Goal: Task Accomplishment & Management: Manage account settings

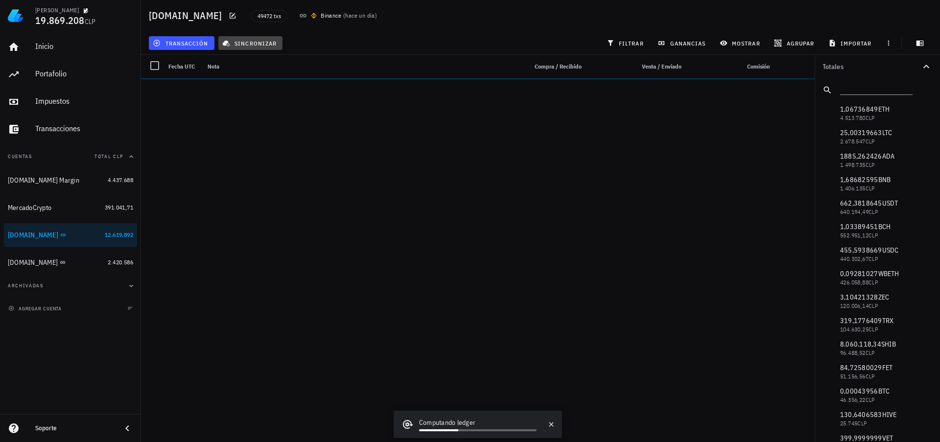
click at [256, 44] on span "sincronizar" at bounding box center [250, 43] width 52 height 8
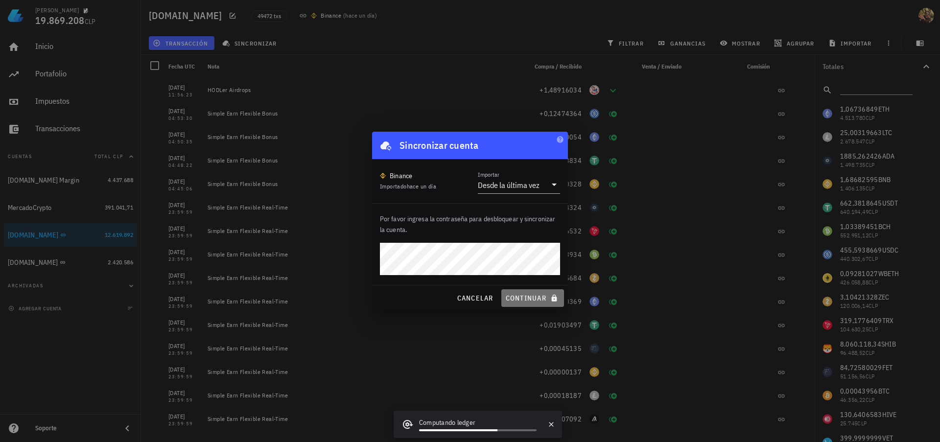
click at [522, 297] on span "continuar" at bounding box center [532, 298] width 55 height 9
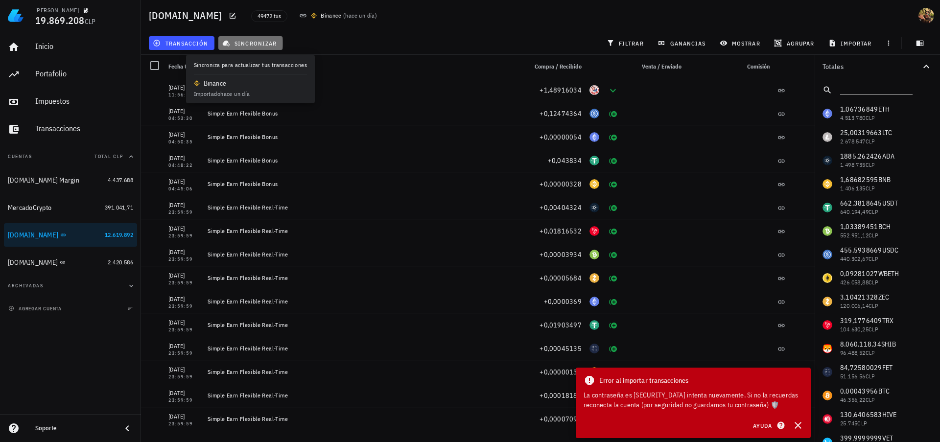
click at [268, 46] on span "sincronizar" at bounding box center [250, 43] width 52 height 8
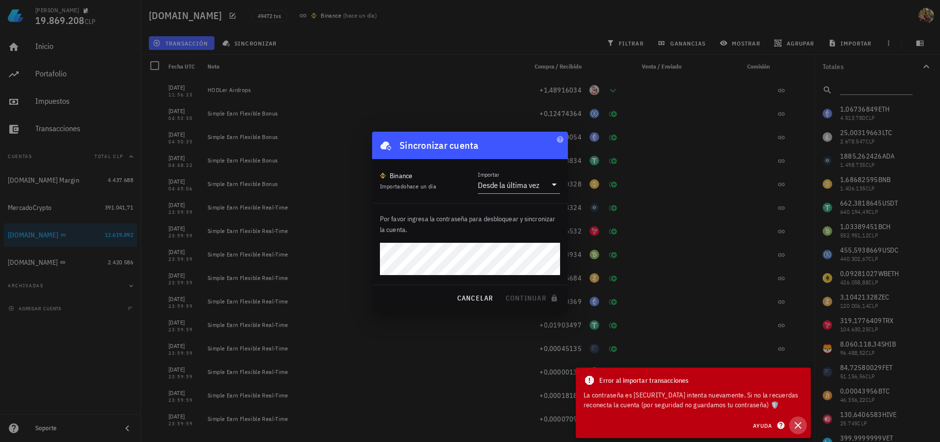
click at [801, 426] on icon "button" at bounding box center [798, 426] width 12 height 12
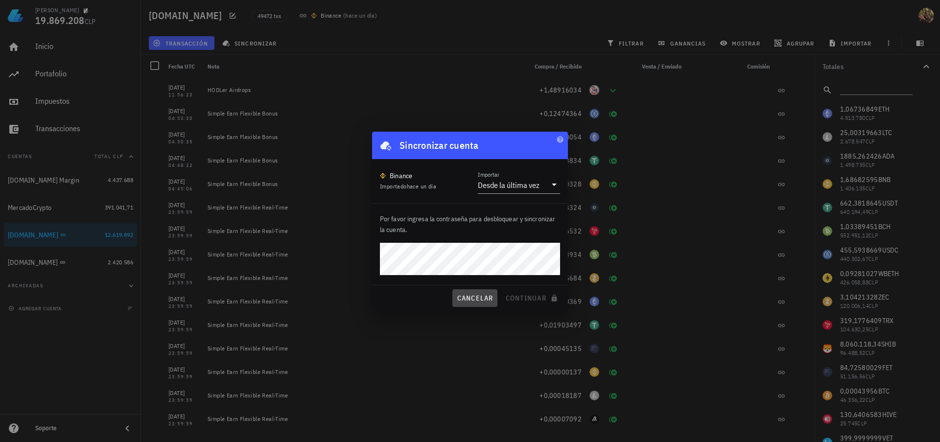
click at [467, 297] on span "cancelar" at bounding box center [474, 298] width 37 height 9
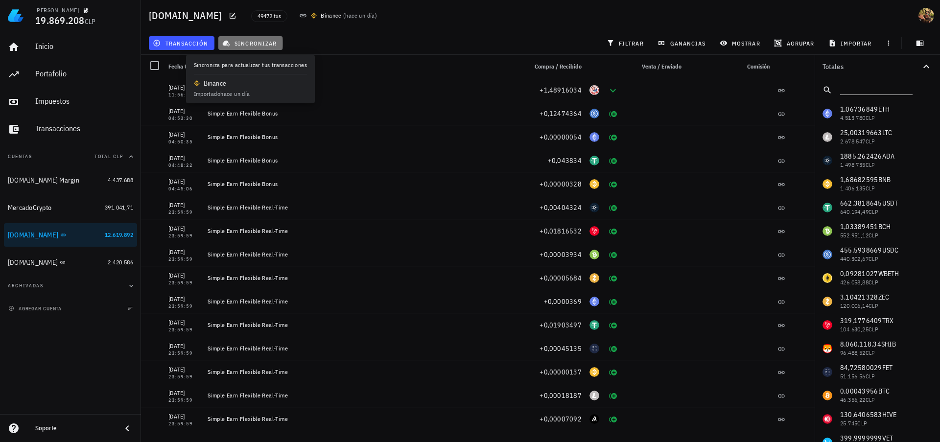
click at [259, 44] on span "sincronizar" at bounding box center [250, 43] width 52 height 8
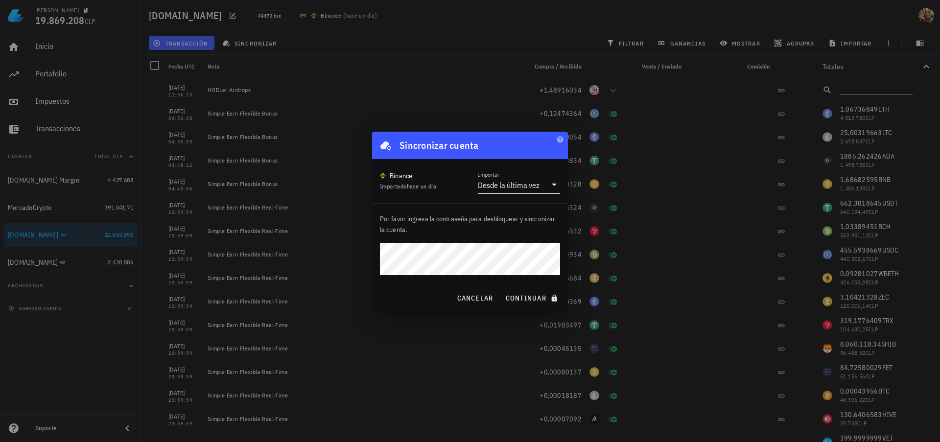
click at [520, 186] on div "Desde la última vez" at bounding box center [509, 185] width 62 height 10
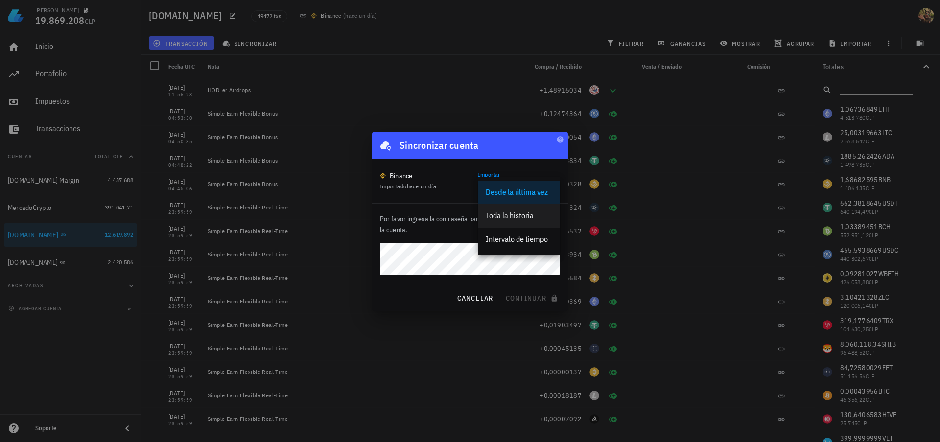
click at [517, 216] on div "Toda la historia" at bounding box center [519, 215] width 67 height 9
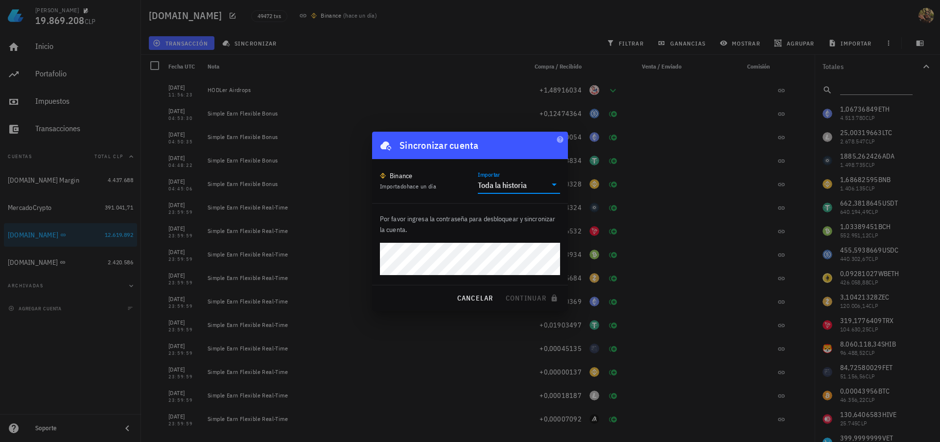
click at [516, 187] on div "Toda la historia" at bounding box center [502, 185] width 49 height 10
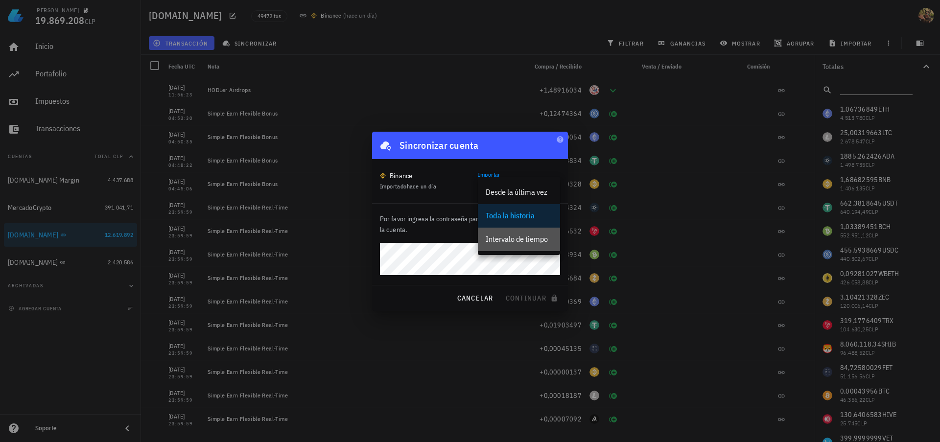
click at [513, 236] on div "Intervalo de tiempo" at bounding box center [519, 239] width 67 height 9
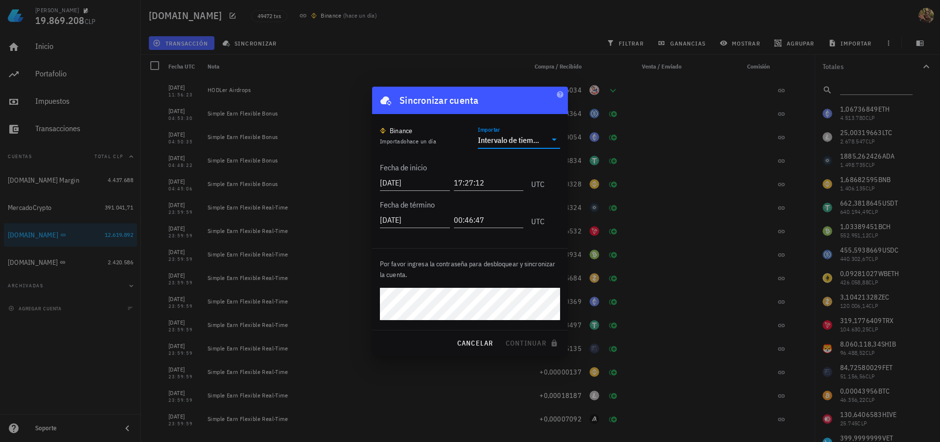
click at [510, 139] on div "Intervalo de tiempo" at bounding box center [509, 140] width 62 height 10
click at [510, 150] on div "Desde la última vez" at bounding box center [519, 146] width 67 height 9
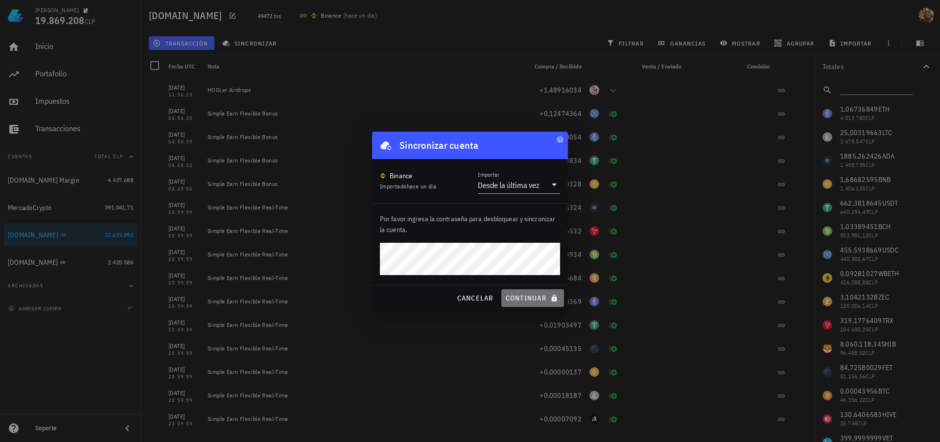
click at [522, 297] on span "continuar" at bounding box center [532, 298] width 55 height 9
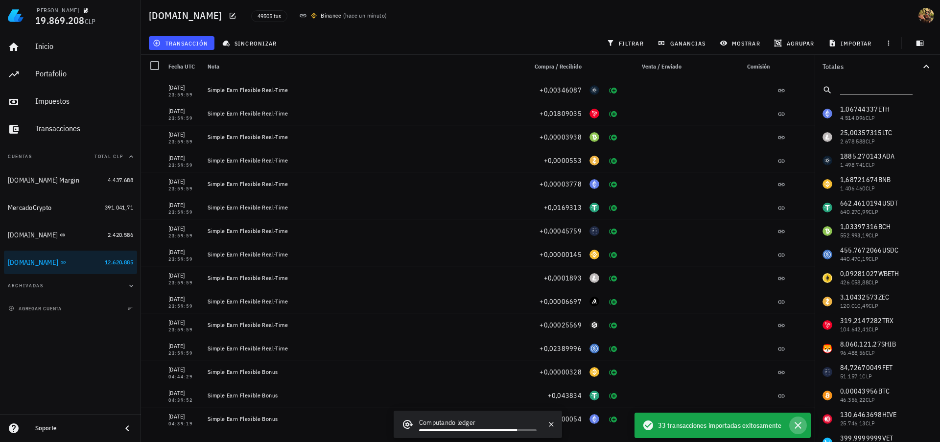
click at [797, 424] on icon "button" at bounding box center [798, 425] width 7 height 7
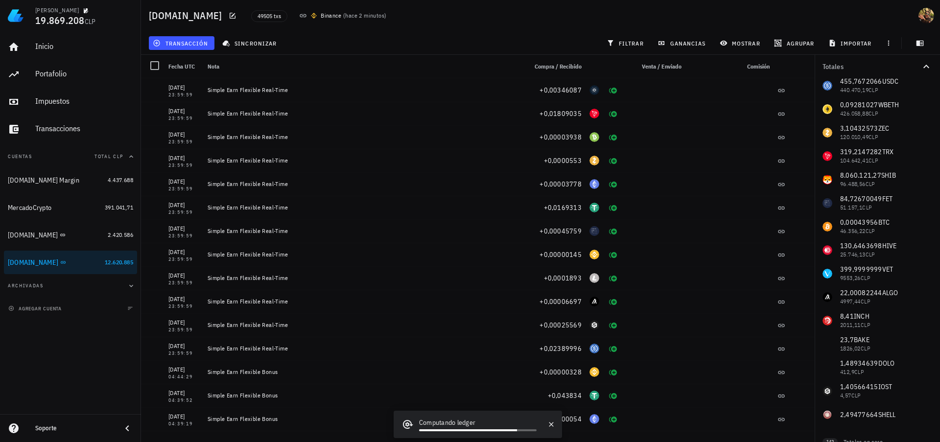
scroll to position [185, 0]
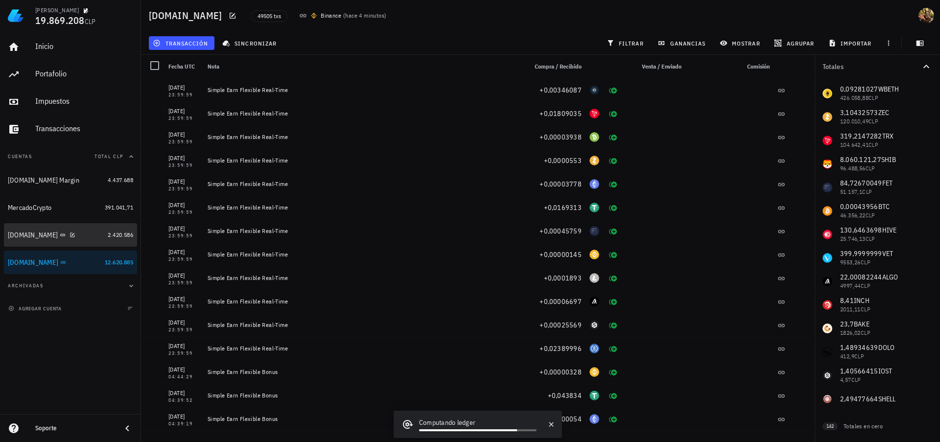
click at [25, 235] on div "Buda.com" at bounding box center [33, 235] width 50 height 8
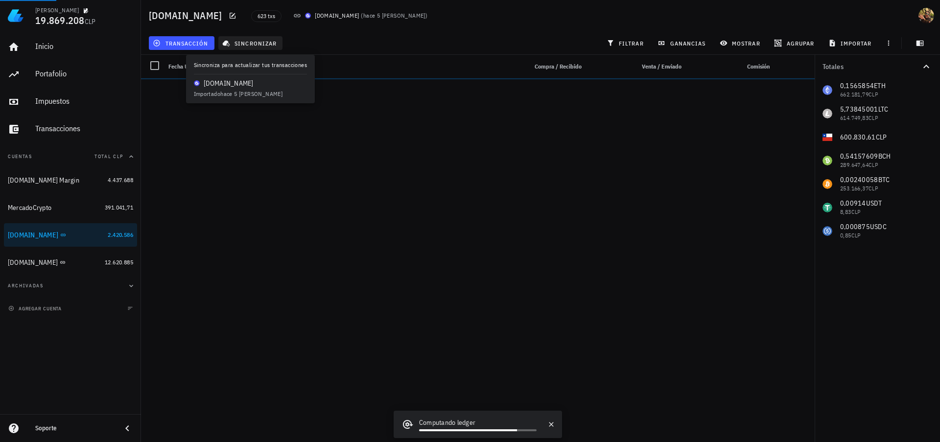
click at [257, 44] on span "sincronizar" at bounding box center [250, 43] width 52 height 8
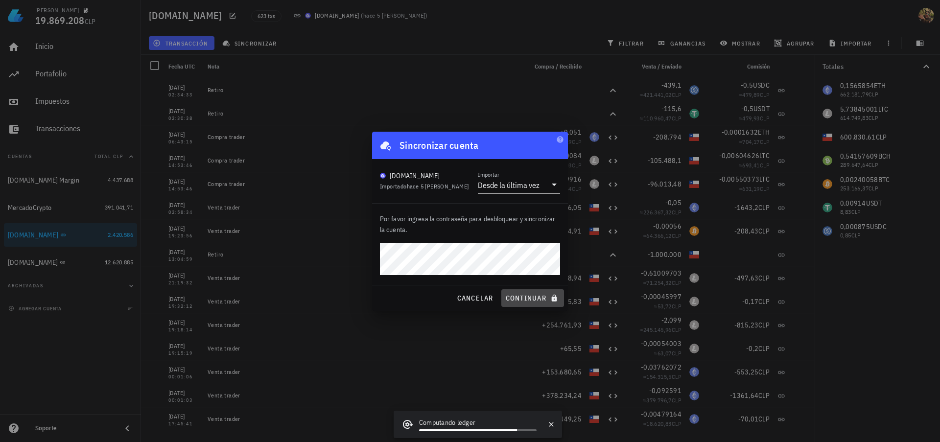
click at [525, 294] on span "continuar" at bounding box center [532, 298] width 55 height 9
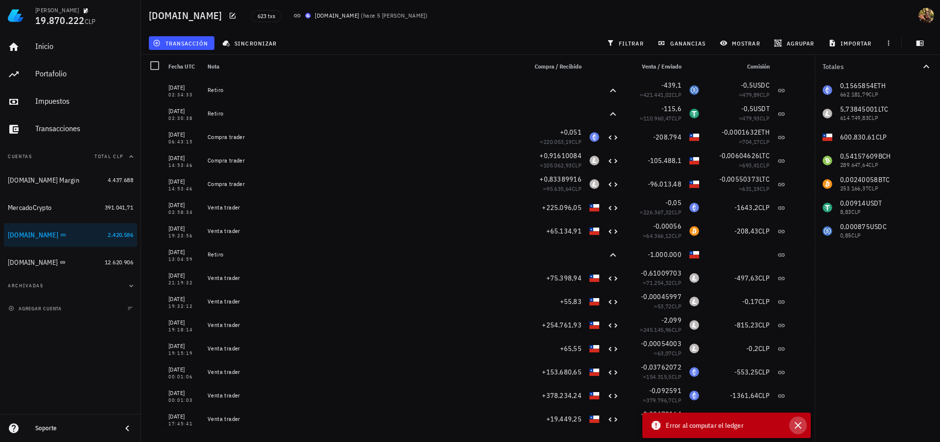
click at [797, 422] on icon "button" at bounding box center [798, 426] width 12 height 12
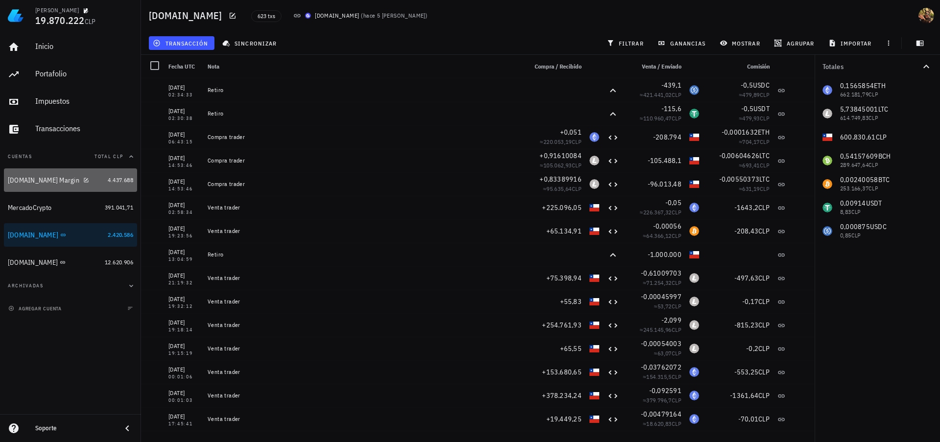
click at [38, 182] on div "Binance.com Margin" at bounding box center [43, 180] width 71 height 8
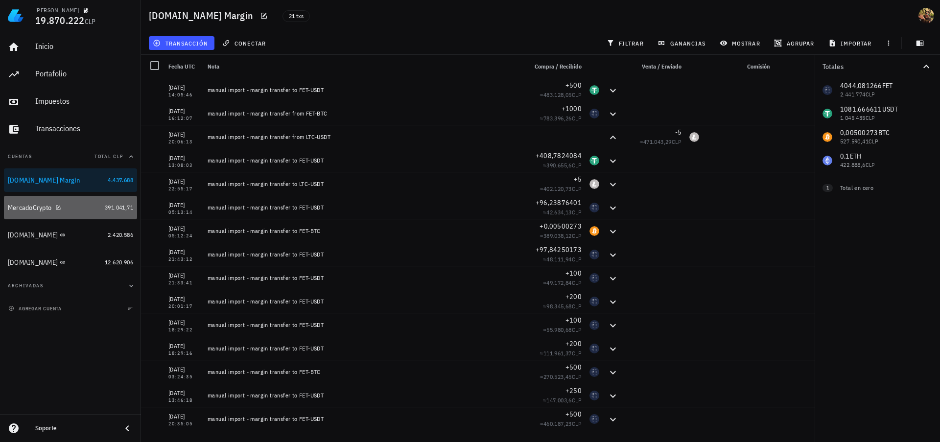
click at [17, 209] on div "MercadoCrypto" at bounding box center [30, 208] width 44 height 8
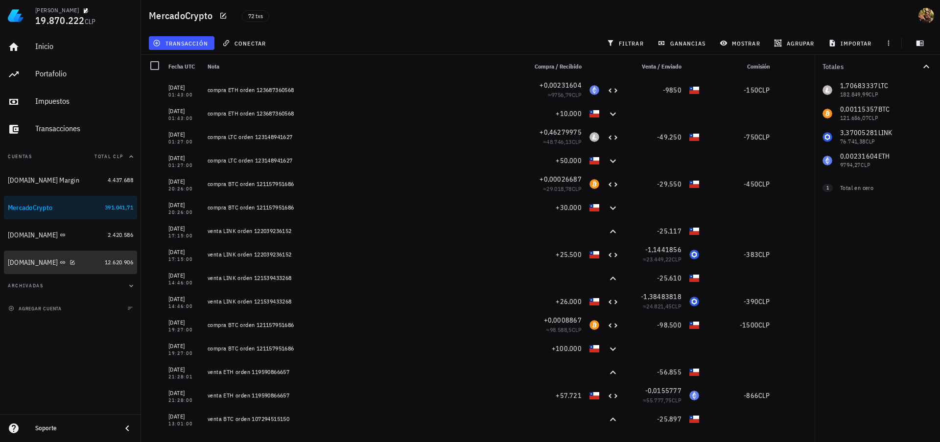
click at [16, 260] on div "Binance.com" at bounding box center [33, 263] width 50 height 8
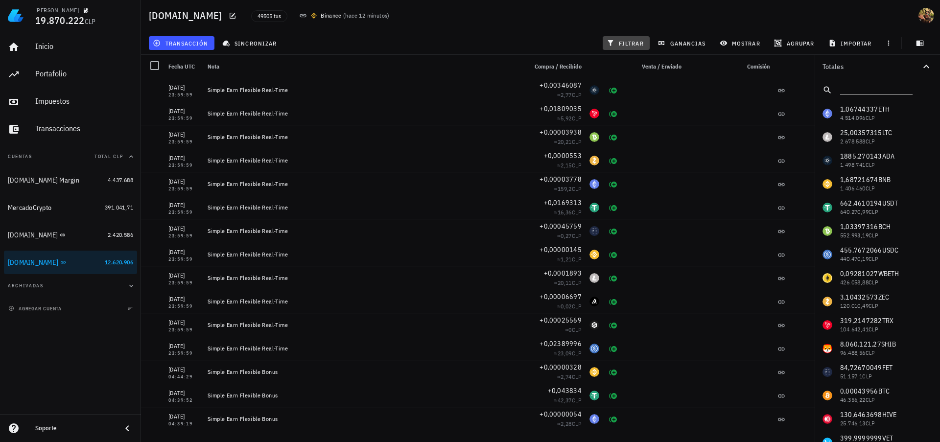
click at [624, 42] on span "filtrar" at bounding box center [626, 43] width 35 height 8
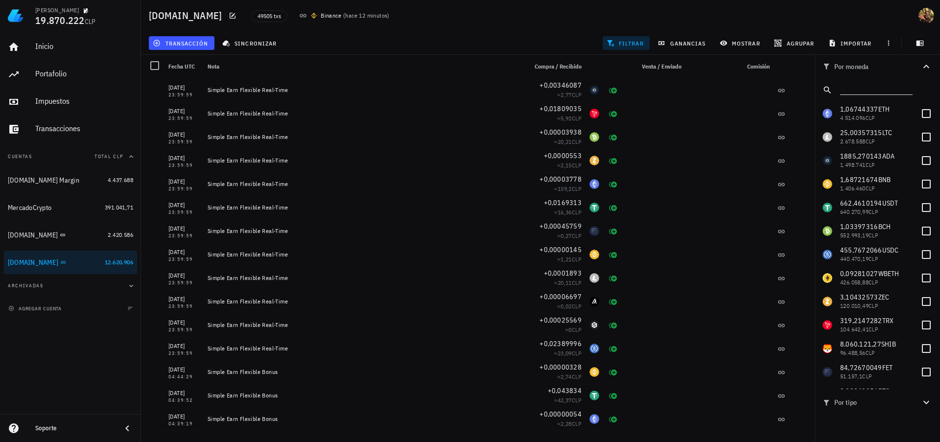
click at [862, 87] on input "text" at bounding box center [875, 88] width 71 height 13
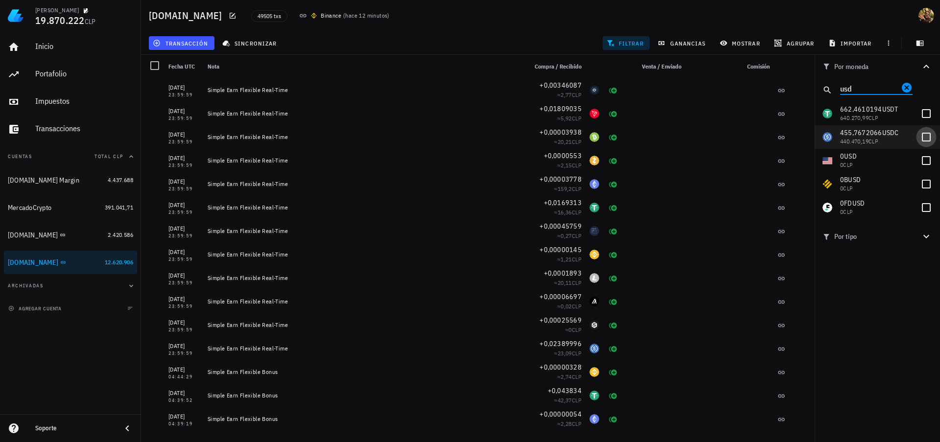
type input "usd"
drag, startPoint x: 925, startPoint y: 137, endPoint x: 927, endPoint y: 115, distance: 22.7
click at [924, 137] on div at bounding box center [926, 137] width 17 height 17
checkbox input "true"
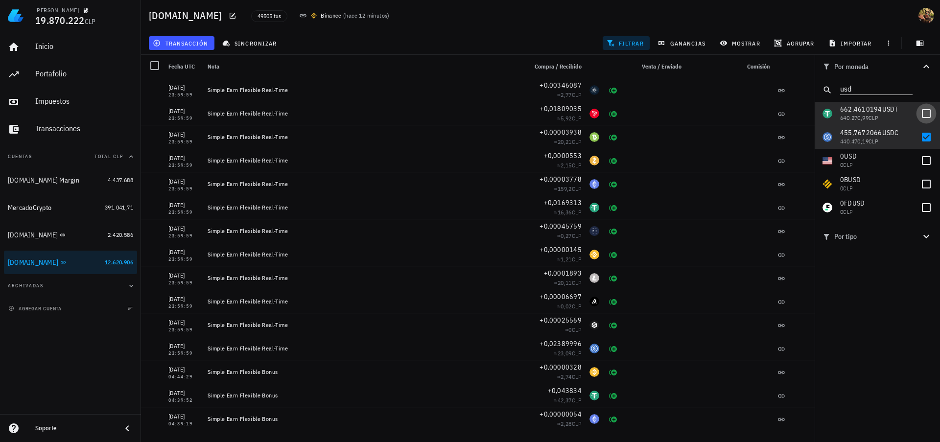
click at [927, 109] on div at bounding box center [926, 113] width 17 height 17
checkbox input "true"
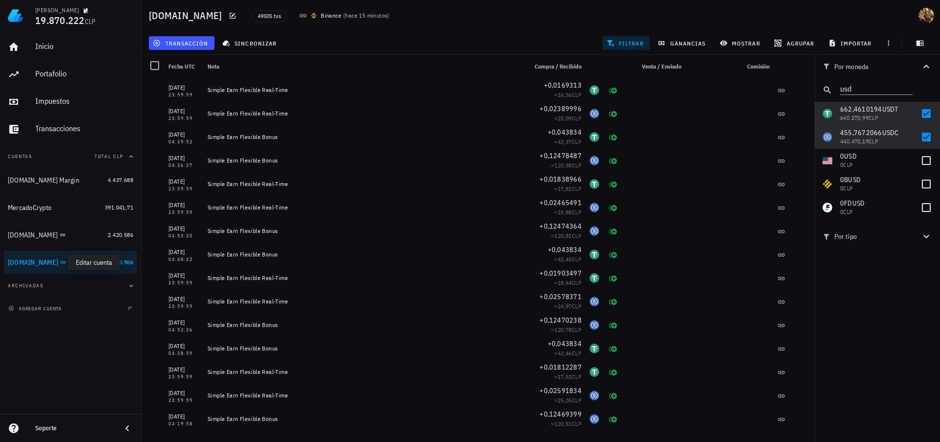
click at [70, 265] on icon "button" at bounding box center [73, 262] width 6 height 6
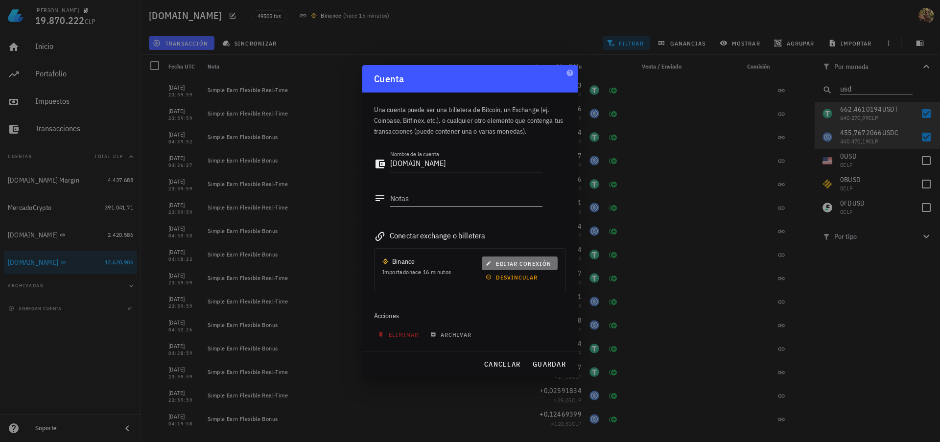
click at [515, 263] on span "editar conexión" at bounding box center [520, 263] width 64 height 7
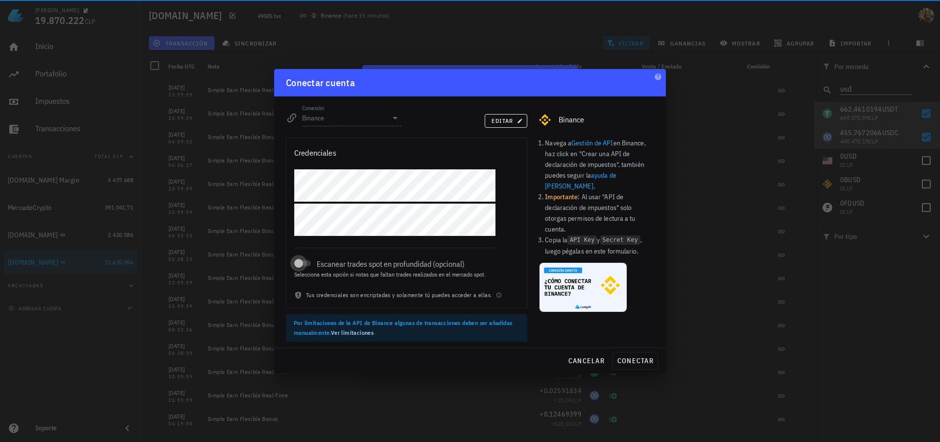
click at [302, 266] on div at bounding box center [299, 264] width 14 height 14
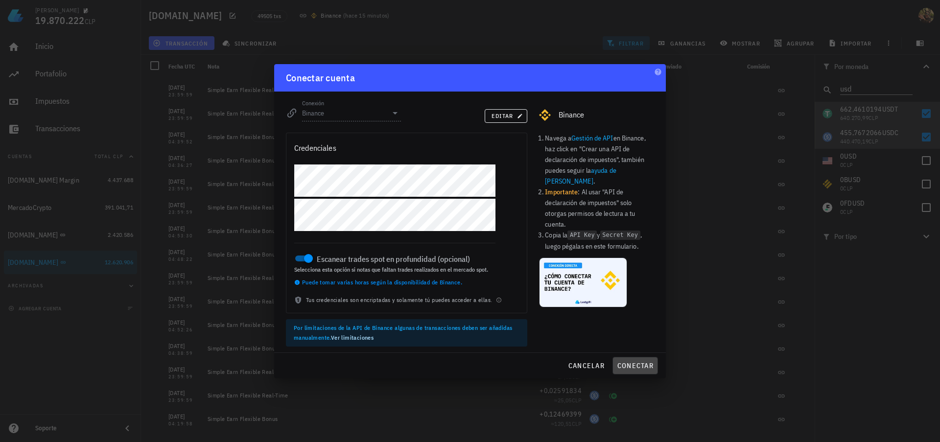
click at [619, 369] on span "conectar" at bounding box center [635, 365] width 37 height 9
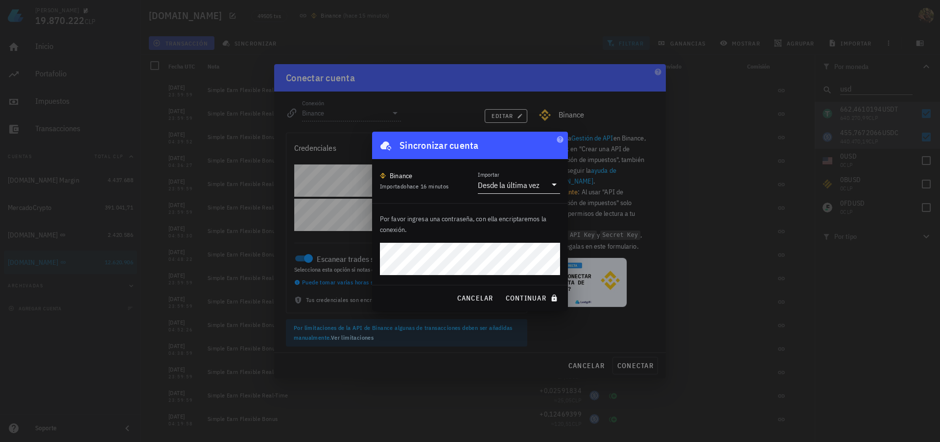
click at [522, 175] on div "Importar Desde la última vez" at bounding box center [519, 182] width 82 height 23
click at [520, 185] on div "Desde la última vez" at bounding box center [509, 185] width 62 height 10
click at [512, 243] on div "Intervalo de tiempo" at bounding box center [519, 239] width 67 height 9
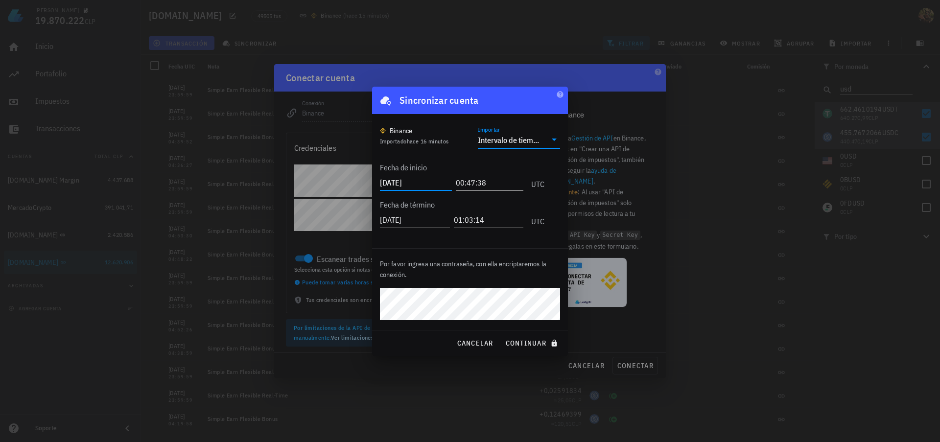
click at [405, 184] on input "2025-08-31" at bounding box center [416, 183] width 72 height 16
type input "2025-07-15"
click at [541, 345] on span "continuar" at bounding box center [532, 343] width 55 height 9
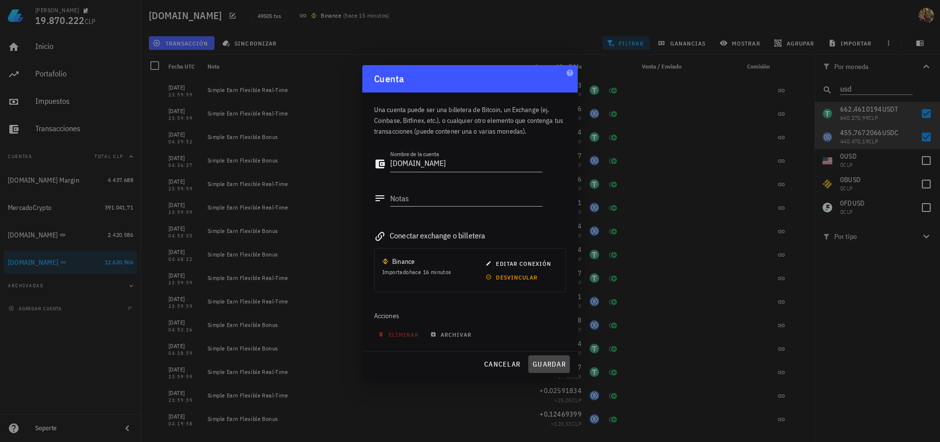
click at [554, 367] on span "guardar" at bounding box center [549, 364] width 34 height 9
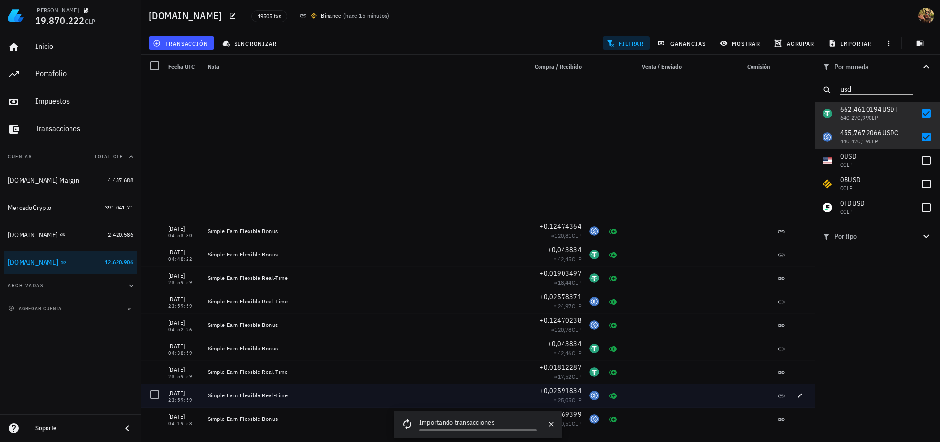
scroll to position [288, 0]
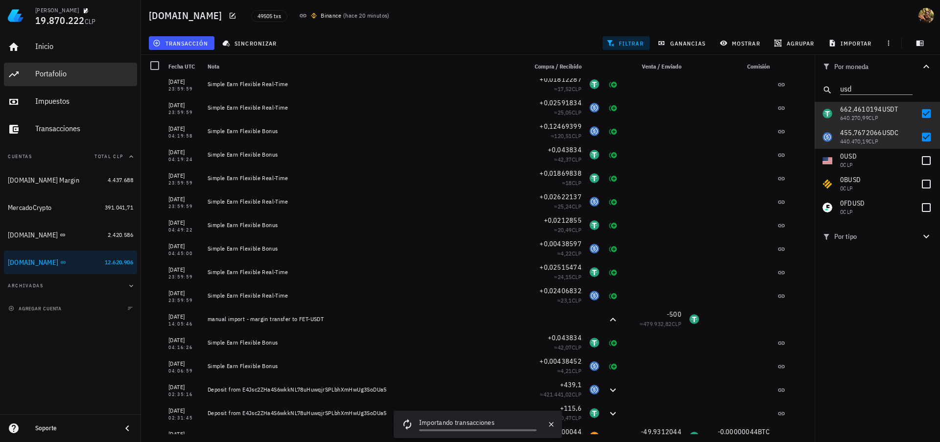
click at [66, 76] on div "Portafolio" at bounding box center [84, 73] width 98 height 9
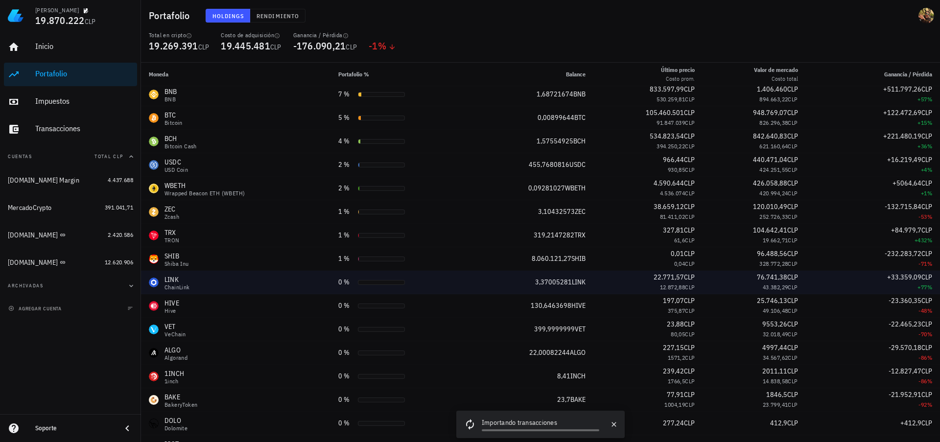
scroll to position [123, 0]
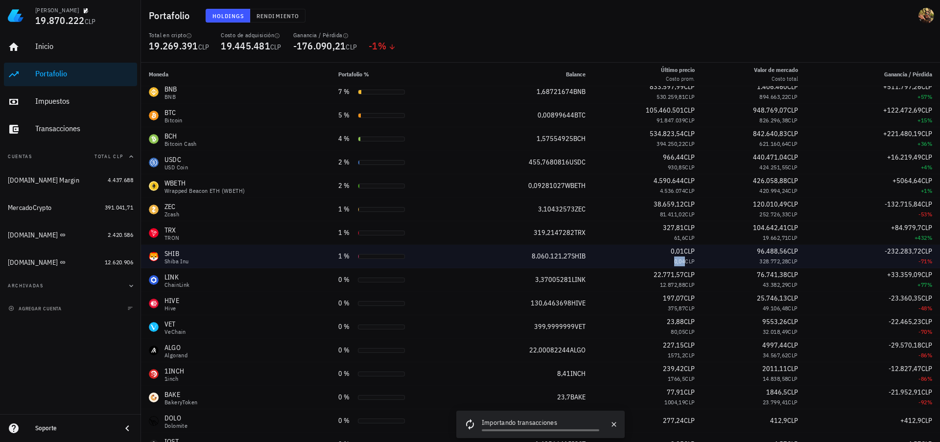
click at [683, 263] on span "0,04" at bounding box center [679, 261] width 11 height 7
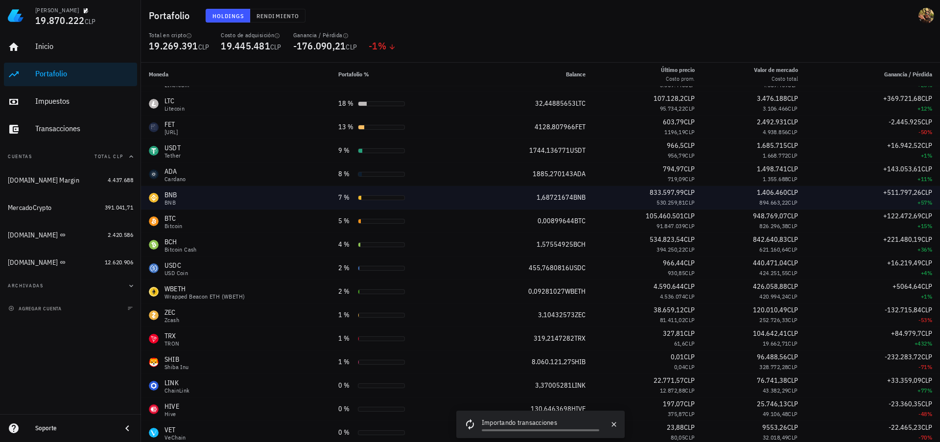
scroll to position [0, 0]
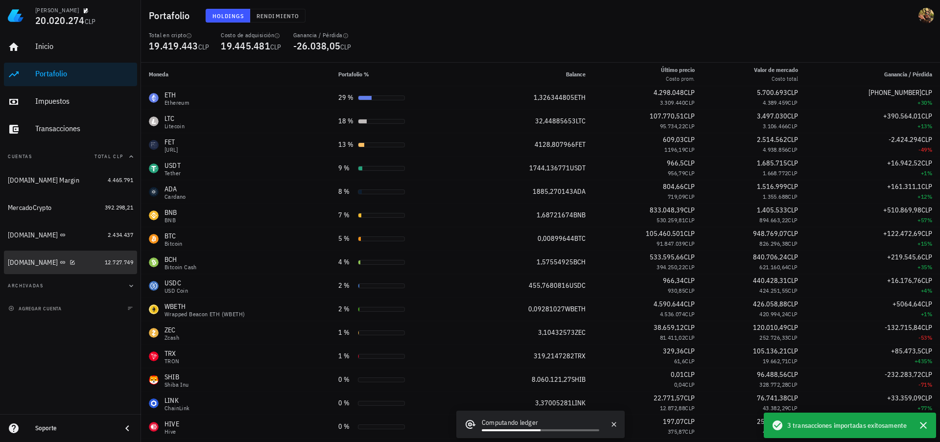
click at [29, 263] on div "Binance.com" at bounding box center [33, 263] width 50 height 8
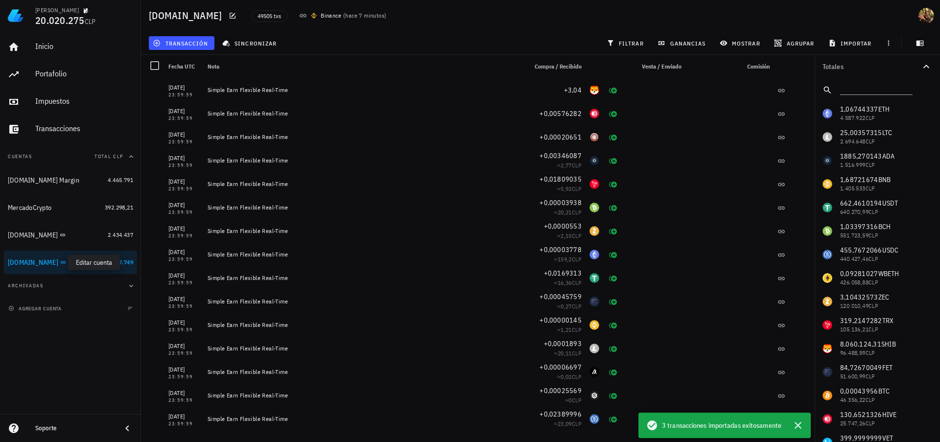
click at [70, 262] on icon "button" at bounding box center [73, 262] width 6 height 6
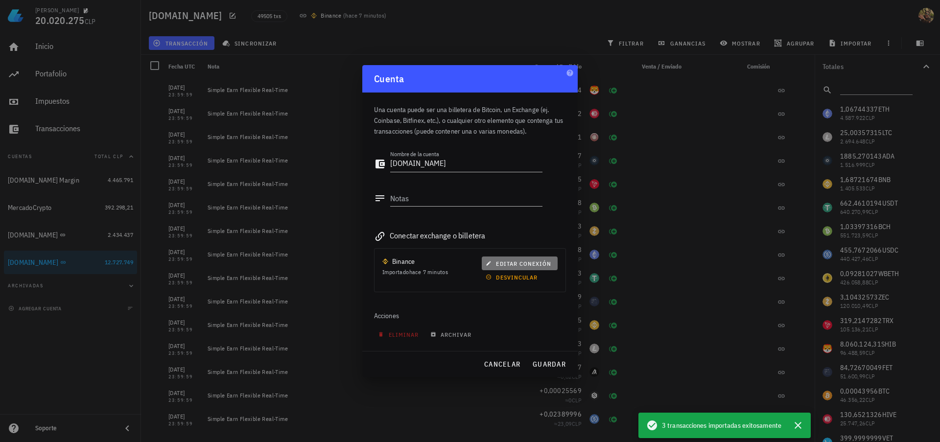
click at [515, 261] on span "editar conexión" at bounding box center [520, 263] width 64 height 7
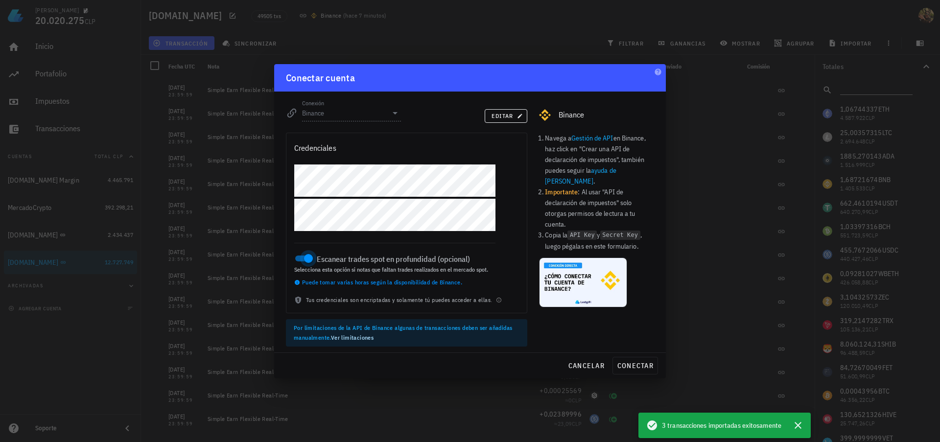
click at [303, 261] on div at bounding box center [309, 259] width 14 height 14
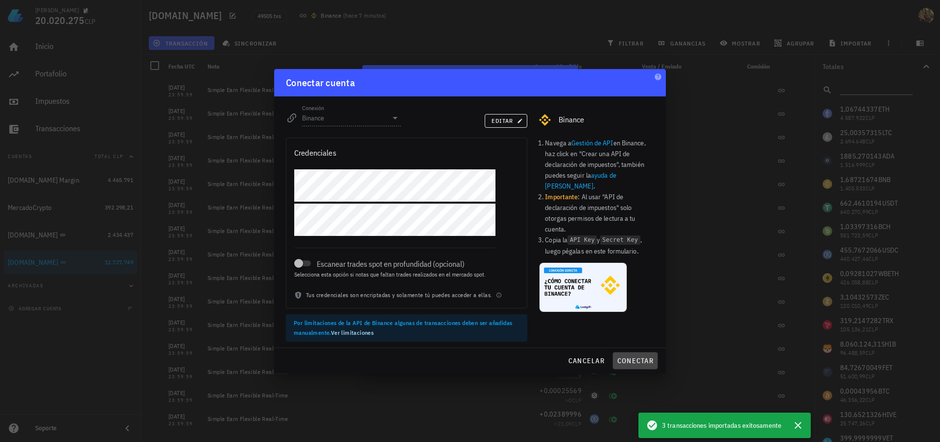
click at [631, 363] on span "conectar" at bounding box center [635, 360] width 37 height 9
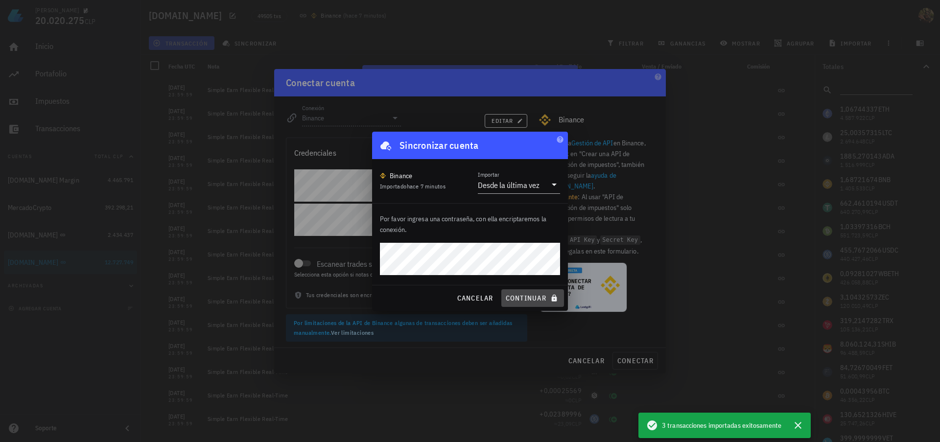
click at [529, 295] on span "continuar" at bounding box center [532, 298] width 55 height 9
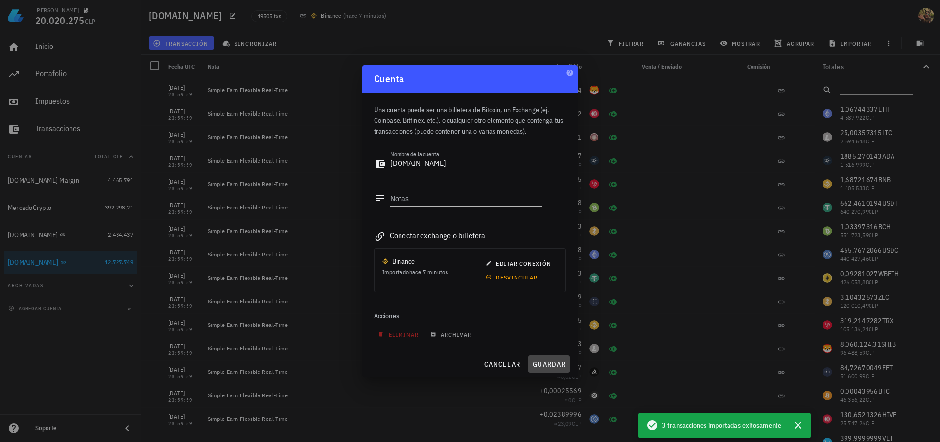
click at [549, 362] on span "guardar" at bounding box center [549, 364] width 34 height 9
